Goal: Task Accomplishment & Management: Use online tool/utility

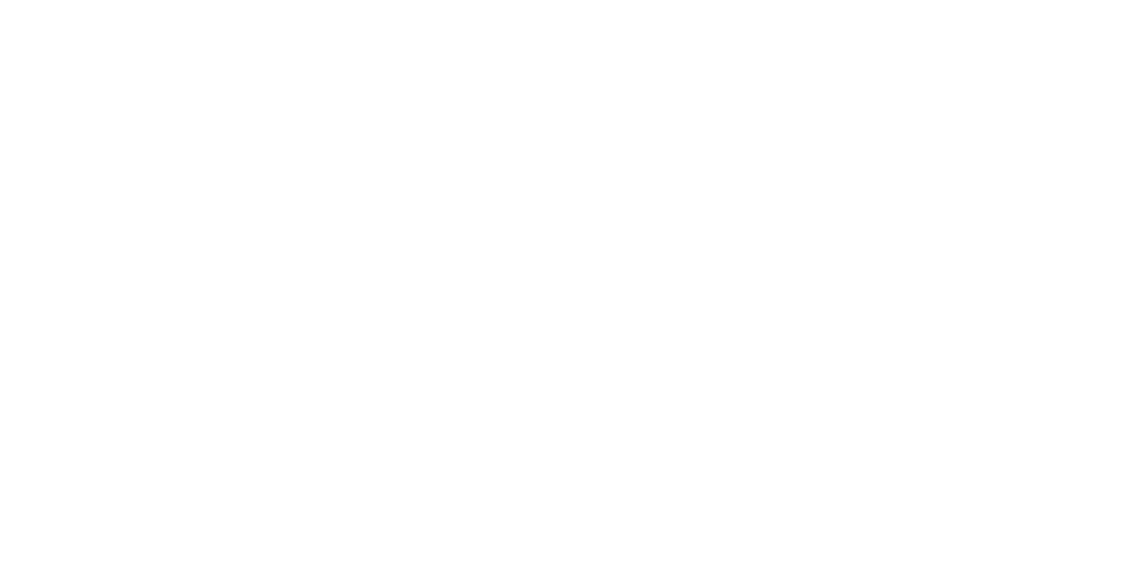
scroll to position [89, 0]
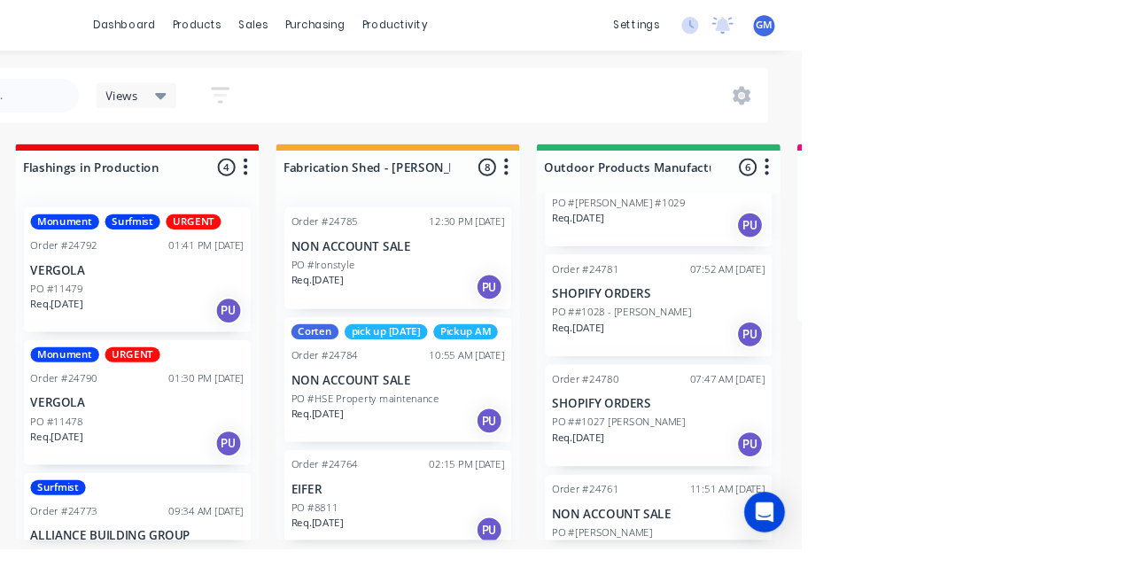
click at [1012, 441] on p "PO ##1027 [PERSON_NAME]" at bounding box center [943, 442] width 140 height 16
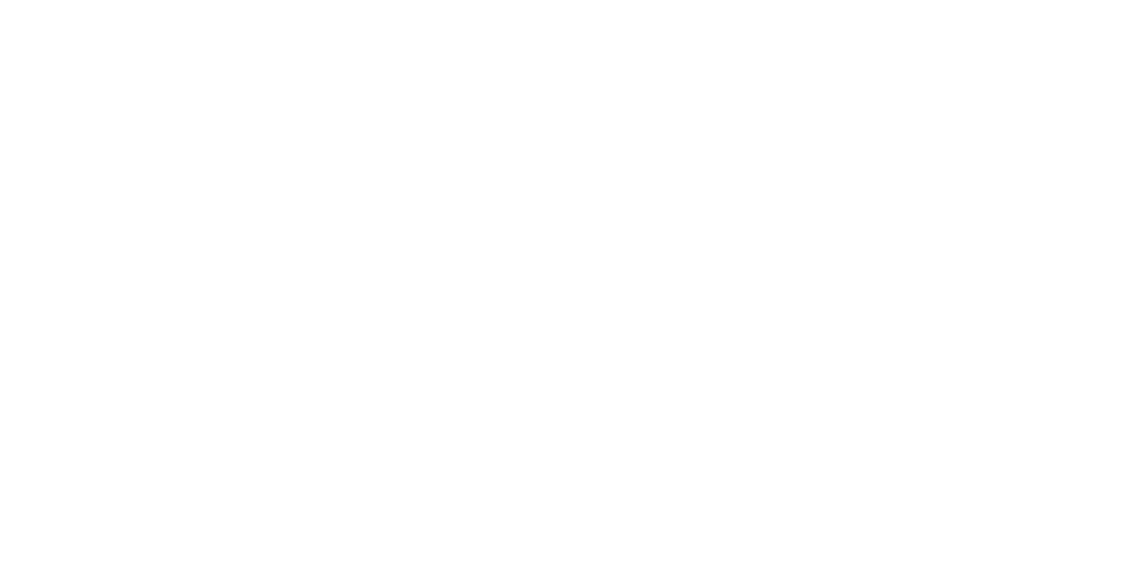
click at [985, 439] on button "Add labels" at bounding box center [944, 439] width 81 height 24
type input "Fab"
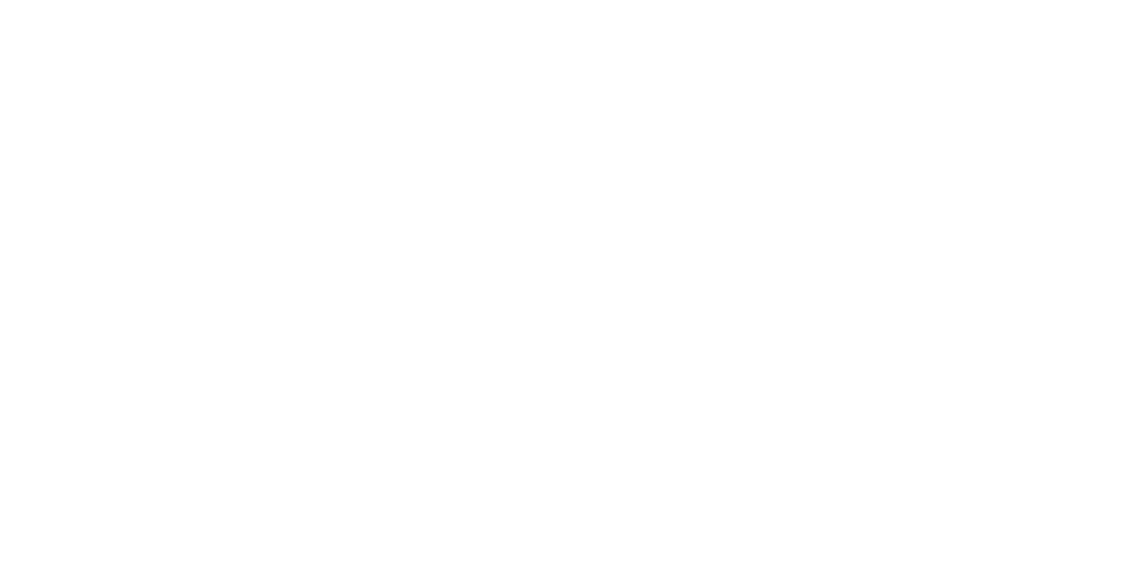
click at [821, 266] on div "Assigned to Add team member" at bounding box center [732, 234] width 177 height 187
click at [846, 99] on button "Close" at bounding box center [813, 98] width 65 height 28
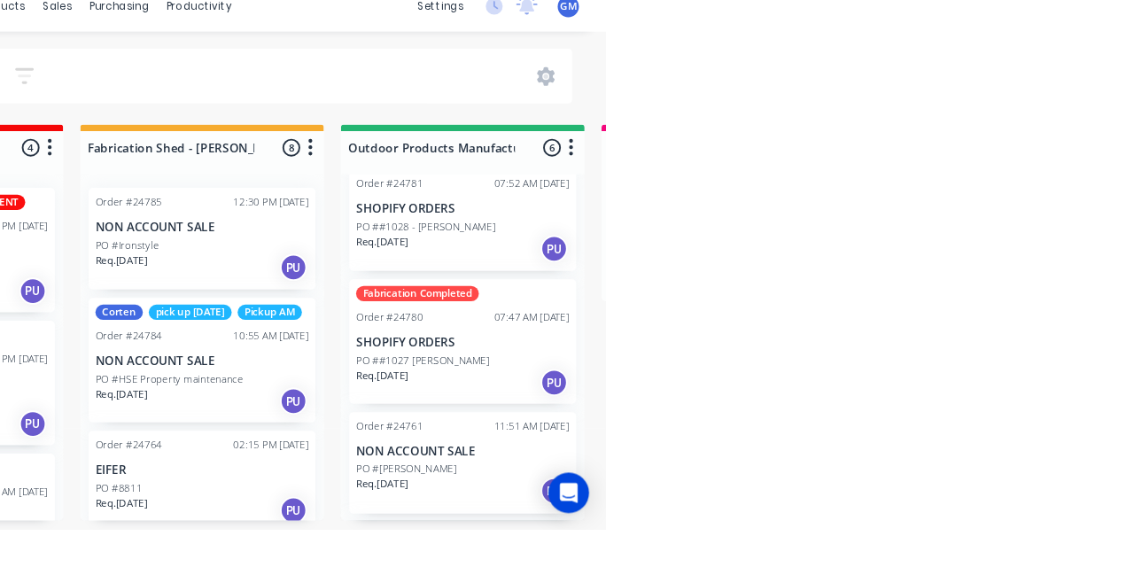
scroll to position [252, 0]
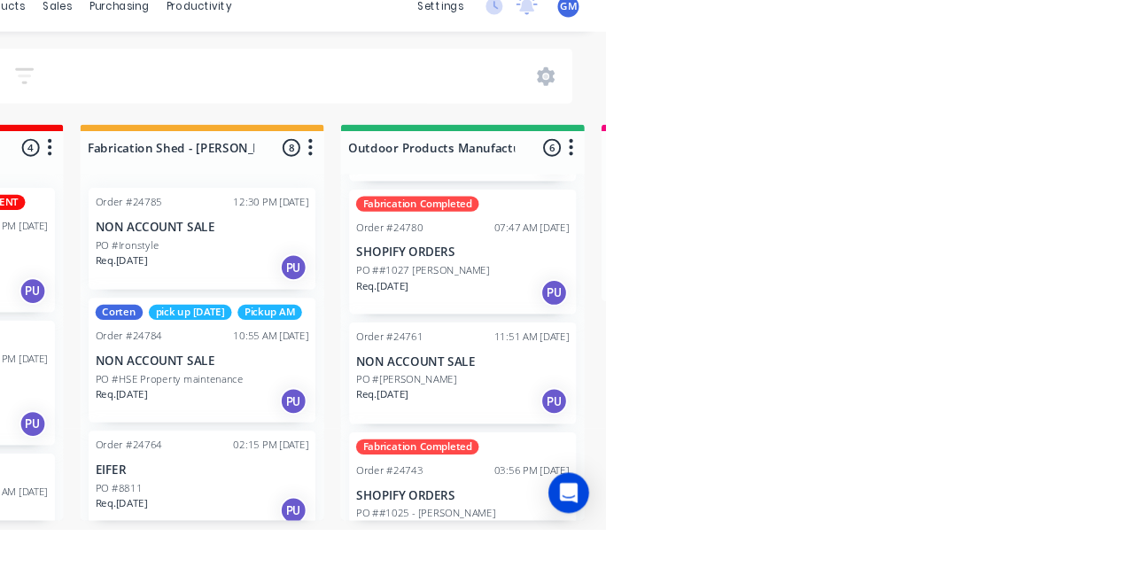
click at [725, 407] on div "Corten pick up [DATE] Pickup AM Order #24784 10:55 AM [DATE] NON ACCOUNT SALE P…" at bounding box center [711, 397] width 237 height 130
